Goal: Check status: Check status

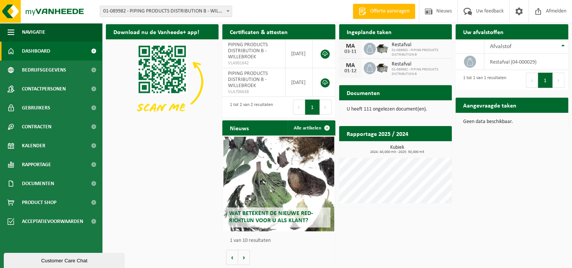
scroll to position [3, 0]
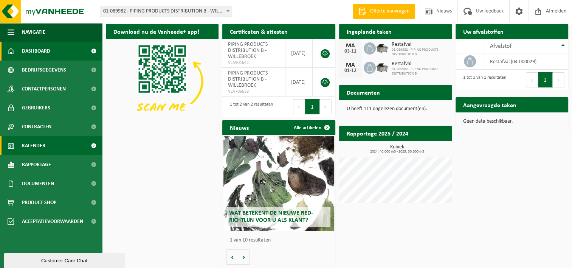
click at [52, 144] on link "Kalender" at bounding box center [51, 145] width 102 height 19
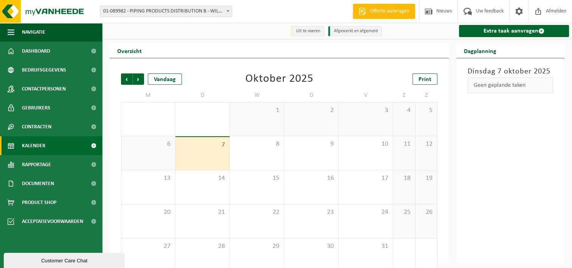
click at [143, 148] on span "6" at bounding box center [148, 144] width 46 height 8
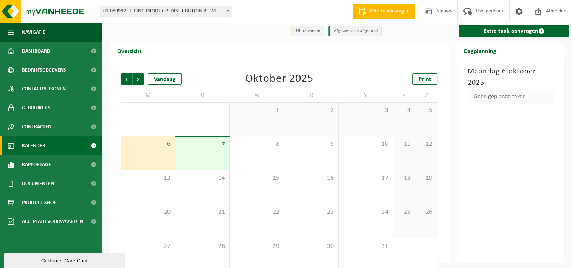
click at [201, 151] on div "7" at bounding box center [203, 153] width 54 height 33
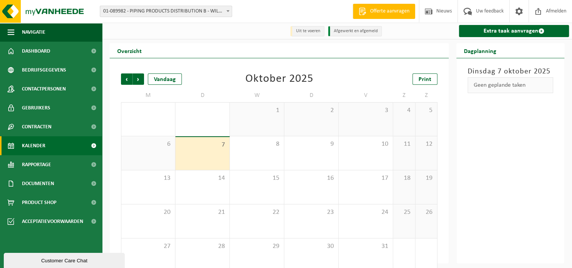
click at [151, 151] on div "6" at bounding box center [148, 153] width 54 height 34
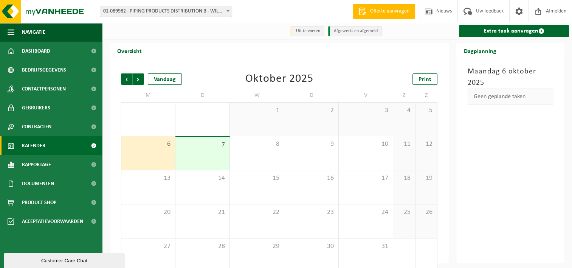
click at [359, 32] on li "Afgewerkt en afgemeld" at bounding box center [355, 31] width 54 height 10
click at [315, 31] on li "Uit te voeren" at bounding box center [308, 31] width 34 height 10
click at [197, 145] on span "7" at bounding box center [202, 145] width 47 height 8
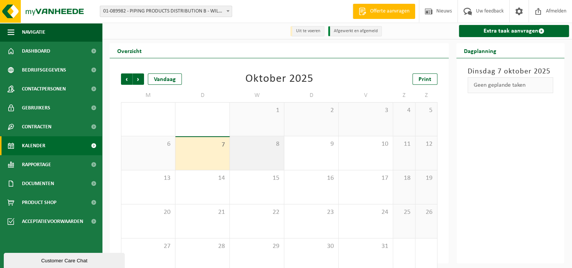
click at [258, 144] on span "8" at bounding box center [257, 144] width 47 height 8
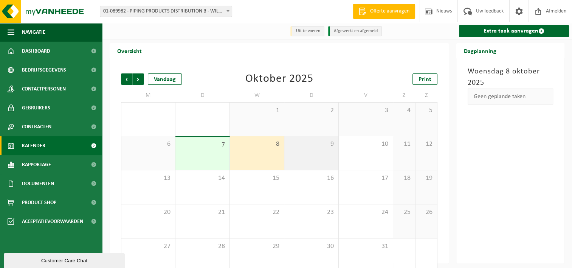
click at [319, 151] on div "9" at bounding box center [311, 153] width 54 height 34
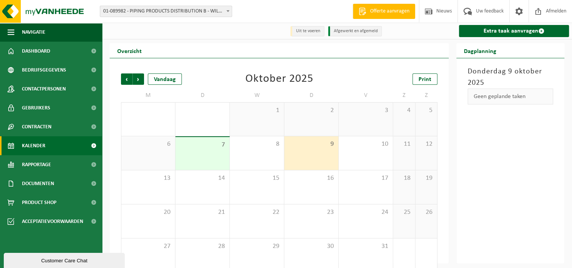
click at [130, 151] on div "6" at bounding box center [148, 153] width 54 height 34
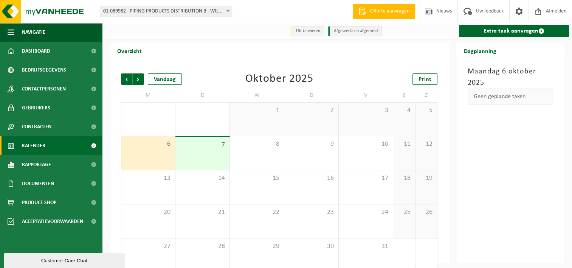
click at [314, 30] on li "Uit te voeren" at bounding box center [308, 31] width 34 height 10
click at [126, 78] on span "Vorige" at bounding box center [126, 78] width 11 height 11
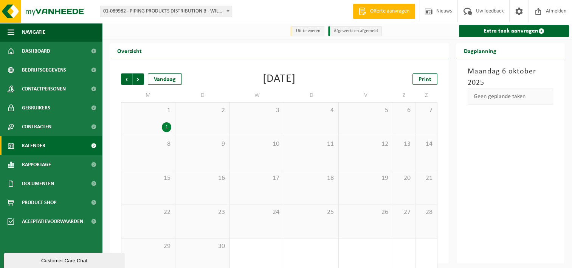
click at [161, 126] on div "1" at bounding box center [148, 127] width 46 height 10
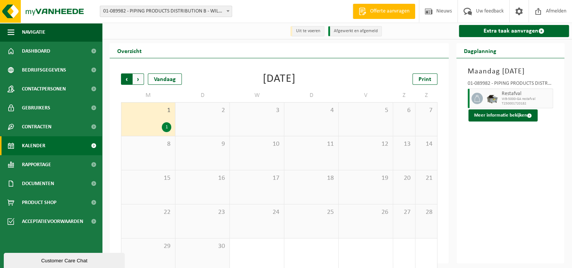
click at [138, 79] on span "Volgende" at bounding box center [138, 78] width 11 height 11
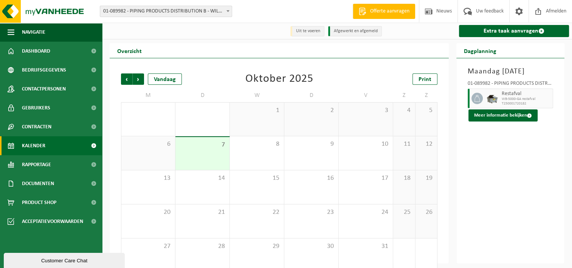
click at [138, 79] on span "Volgende" at bounding box center [138, 78] width 11 height 11
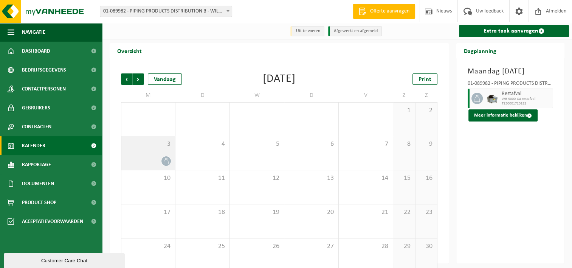
click at [162, 158] on div at bounding box center [148, 161] width 46 height 10
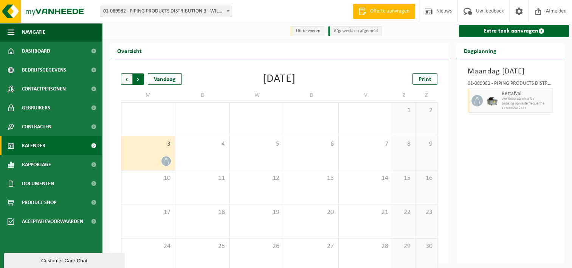
click at [127, 80] on span "Vorige" at bounding box center [126, 78] width 11 height 11
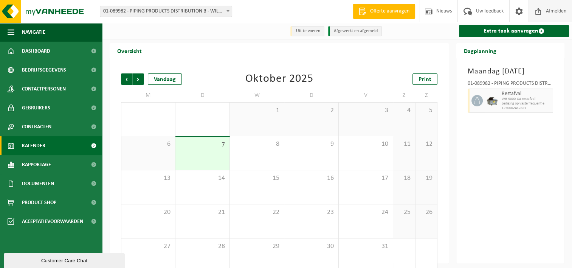
click at [557, 12] on span "Afmelden" at bounding box center [556, 11] width 24 height 22
